Goal: Obtain resource: Obtain resource

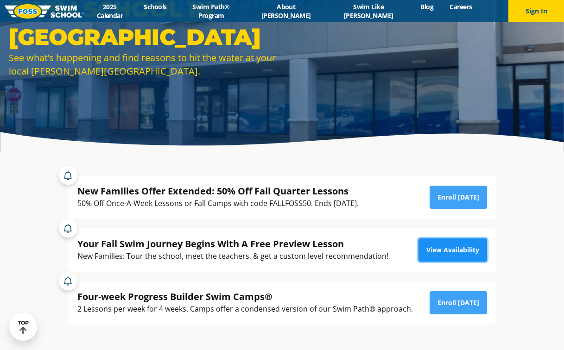
click at [452, 260] on link "View Availability" at bounding box center [452, 250] width 69 height 23
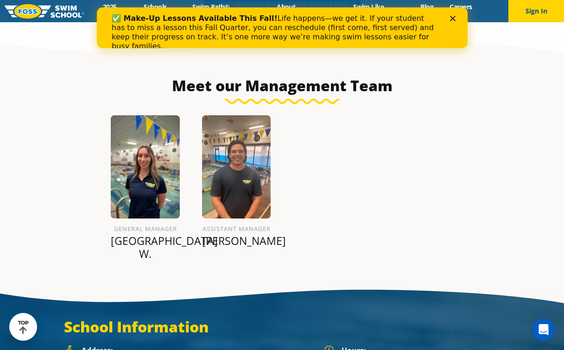
scroll to position [1064, 0]
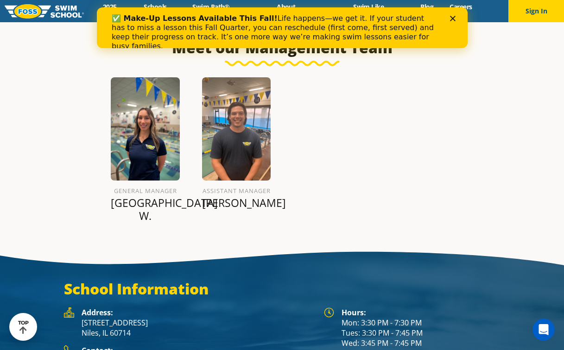
click at [454, 16] on polygon "Close" at bounding box center [453, 19] width 6 height 6
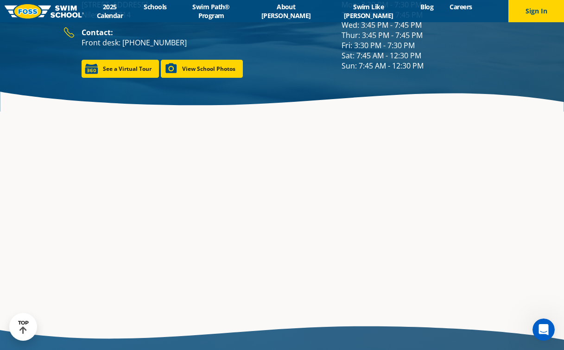
scroll to position [1369, 0]
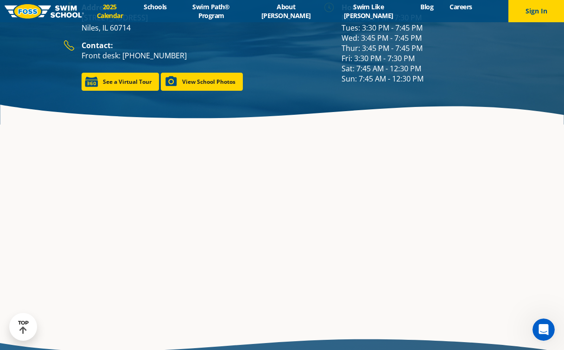
click at [136, 10] on link "2025 Calendar" at bounding box center [110, 11] width 52 height 18
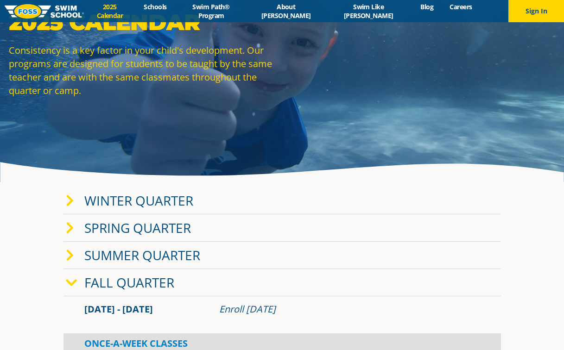
scroll to position [72, 0]
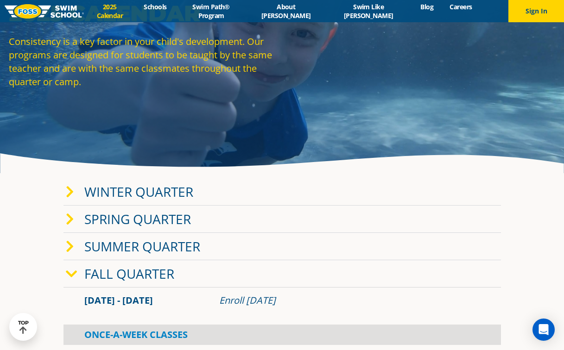
click at [70, 191] on icon at bounding box center [70, 192] width 8 height 13
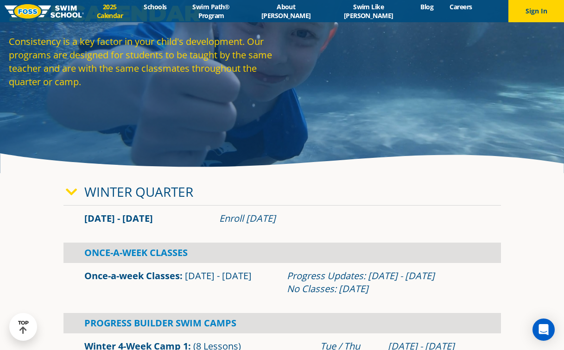
click at [70, 192] on icon at bounding box center [72, 192] width 12 height 13
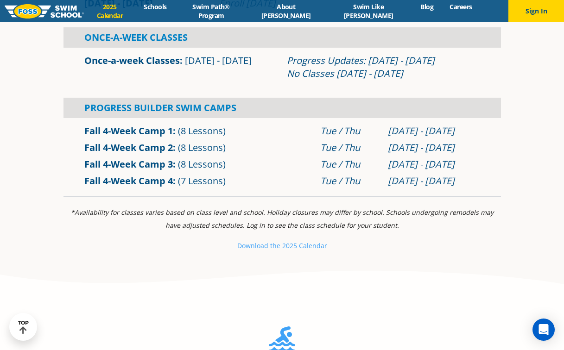
scroll to position [429, 0]
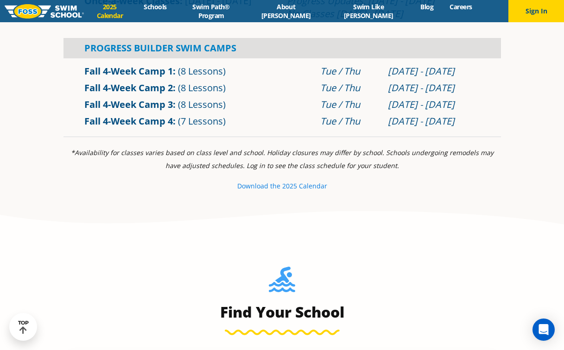
click at [270, 188] on small "Download th" at bounding box center [256, 186] width 39 height 9
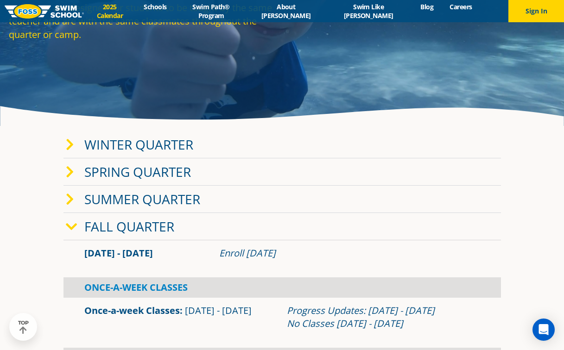
scroll to position [131, 0]
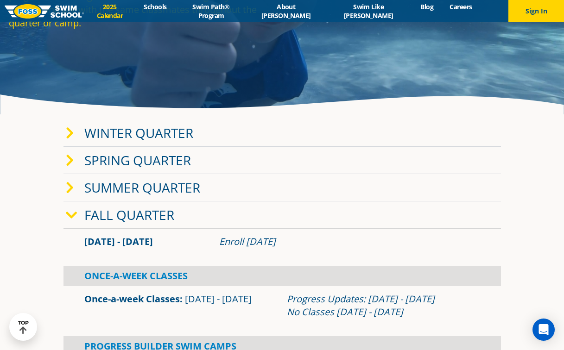
click at [152, 277] on div "Once-A-Week Classes" at bounding box center [281, 276] width 437 height 20
click at [141, 304] on link "Once-a-week Classes" at bounding box center [131, 299] width 95 height 13
